Goal: Task Accomplishment & Management: Use online tool/utility

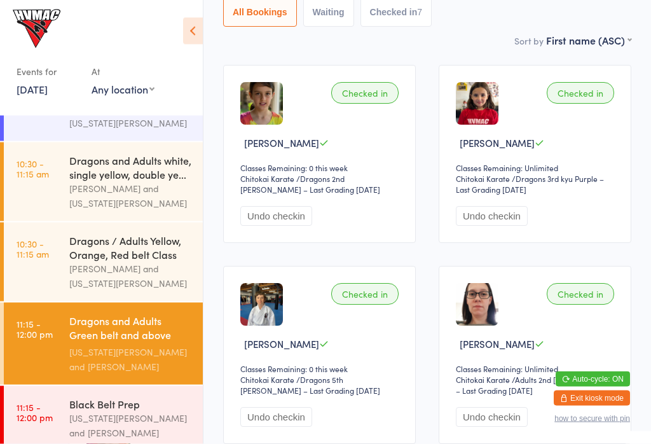
scroll to position [153, 0]
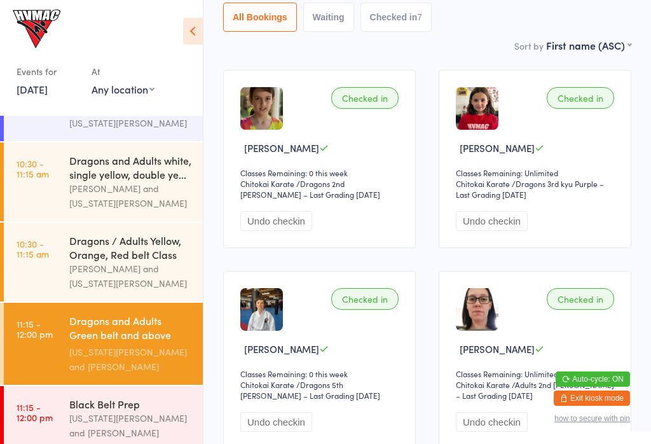
click at [50, 422] on time "11:15 - 12:00 pm" at bounding box center [35, 412] width 36 height 20
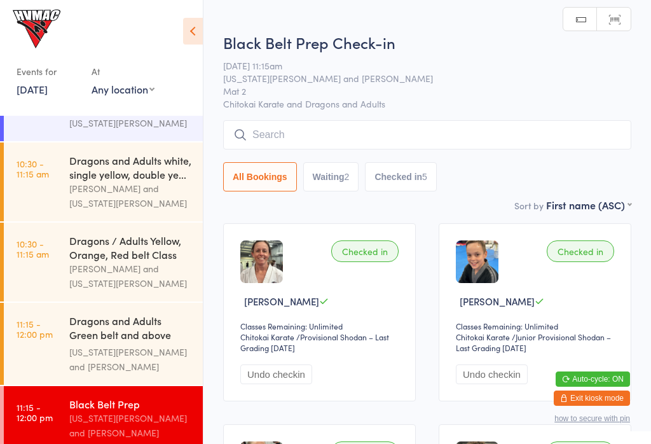
click at [338, 186] on button "Waiting 2" at bounding box center [331, 176] width 56 height 29
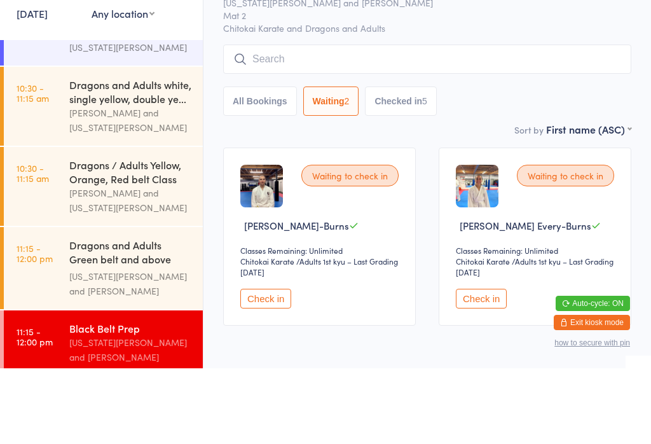
scroll to position [41, 0]
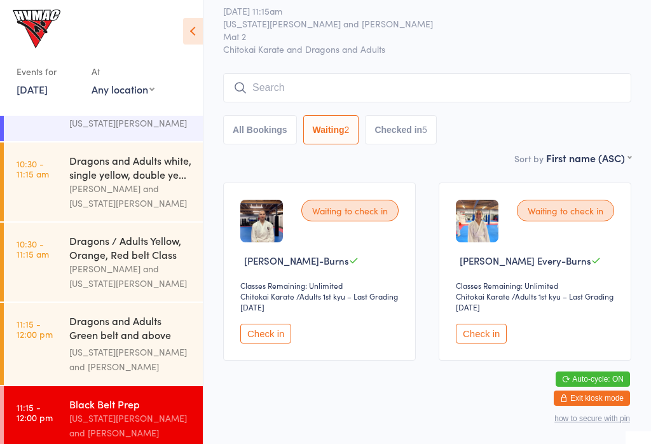
click at [261, 337] on button "Check in" at bounding box center [265, 334] width 51 height 20
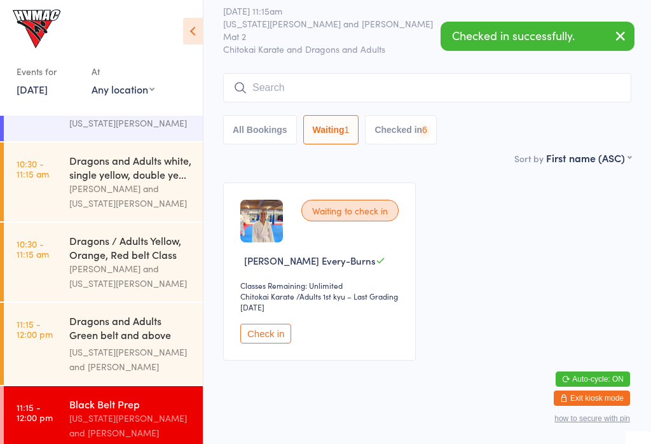
click at [290, 342] on button "Check in" at bounding box center [265, 334] width 51 height 20
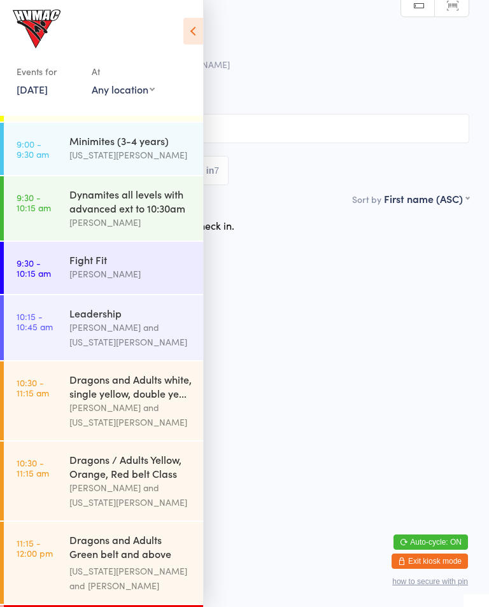
scroll to position [59, 0]
click at [155, 207] on div "Dynamites all levels with advanced ext to 10:30am" at bounding box center [130, 202] width 123 height 28
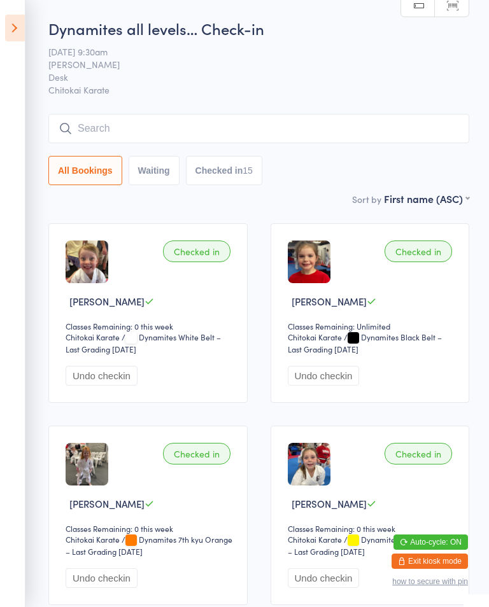
click at [16, 34] on icon at bounding box center [15, 28] width 20 height 27
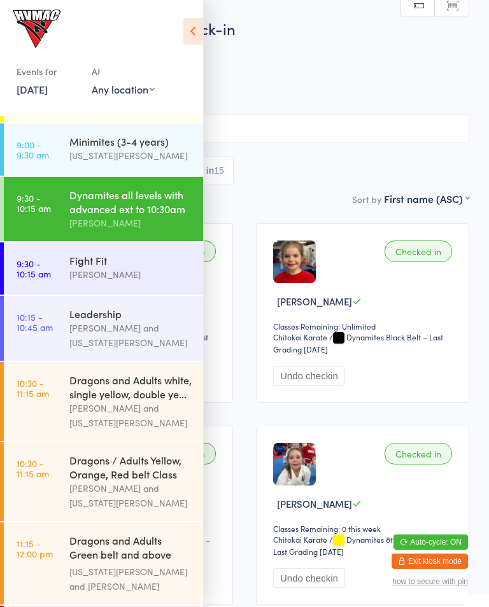
click at [112, 401] on div "Dragons and Adults white, single yellow, double ye..." at bounding box center [130, 387] width 123 height 28
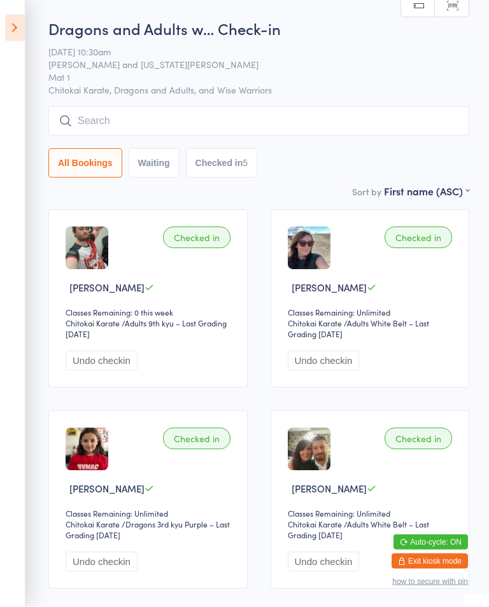
click at [21, 40] on icon at bounding box center [15, 28] width 20 height 27
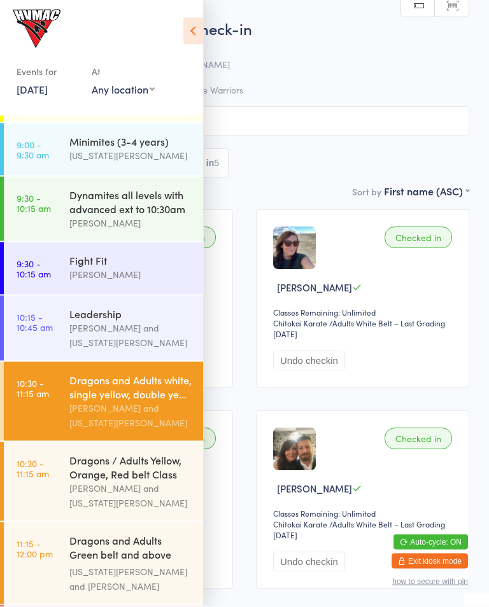
scroll to position [14, 0]
click at [60, 200] on link "9:30 - 10:15 am Dynamites all levels with advanced ext to 10:30am [PERSON_NAME]" at bounding box center [103, 209] width 199 height 64
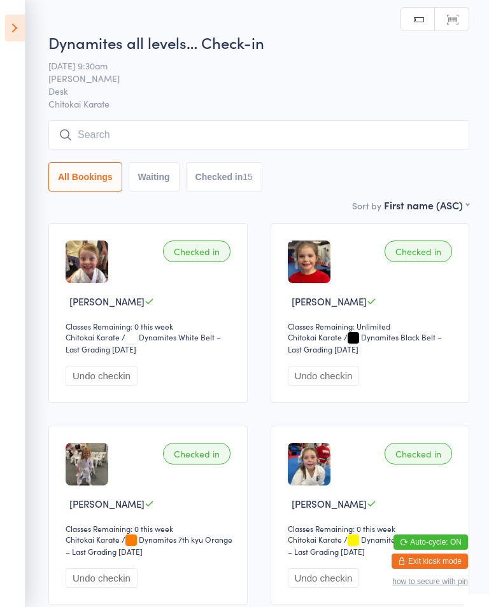
click at [387, 147] on input "search" at bounding box center [258, 134] width 420 height 29
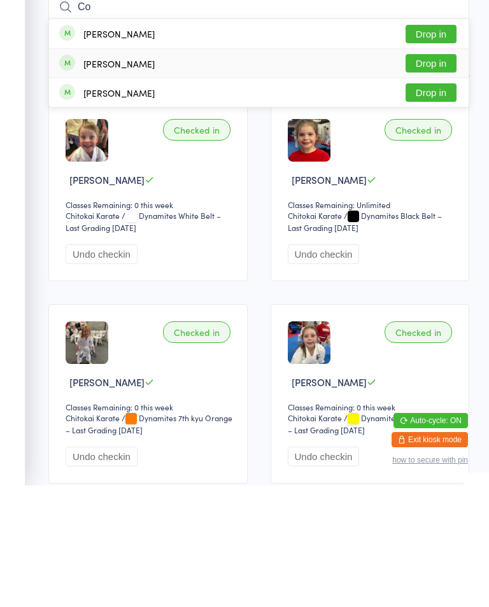
type input "Co"
click at [117, 170] on div "[PERSON_NAME] Drop in" at bounding box center [258, 184] width 419 height 29
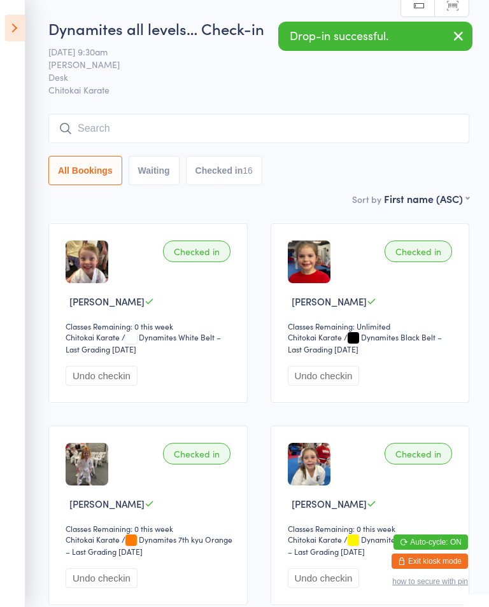
click at [232, 166] on button "Checked in 16" at bounding box center [224, 170] width 76 height 29
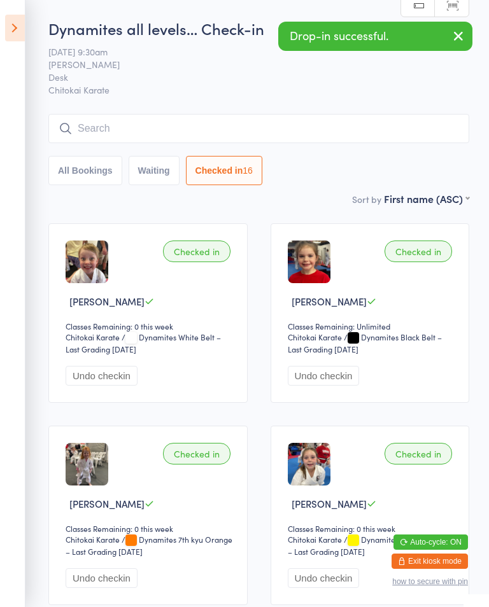
click at [229, 172] on button "Checked in 16" at bounding box center [224, 170] width 76 height 29
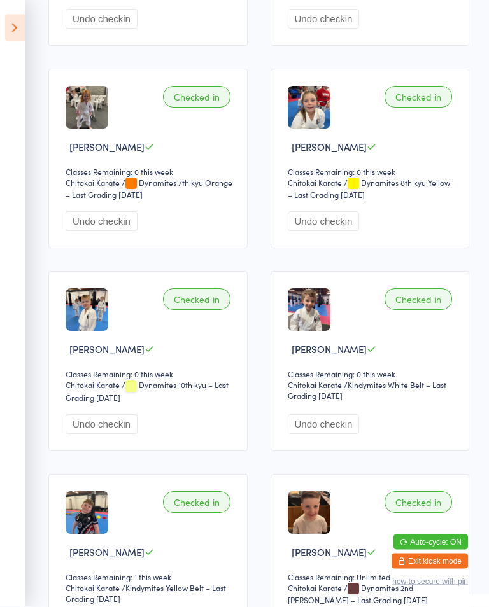
scroll to position [358, 0]
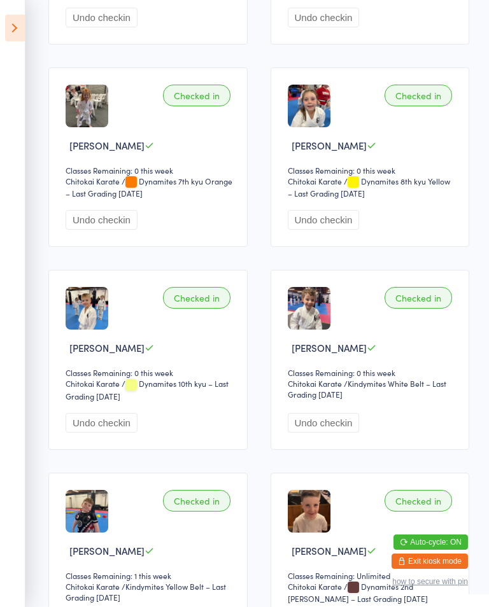
click at [120, 422] on button "Undo checkin" at bounding box center [102, 423] width 72 height 20
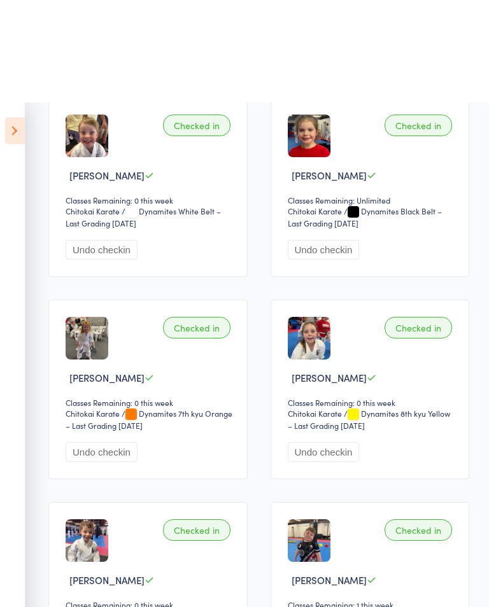
scroll to position [0, 0]
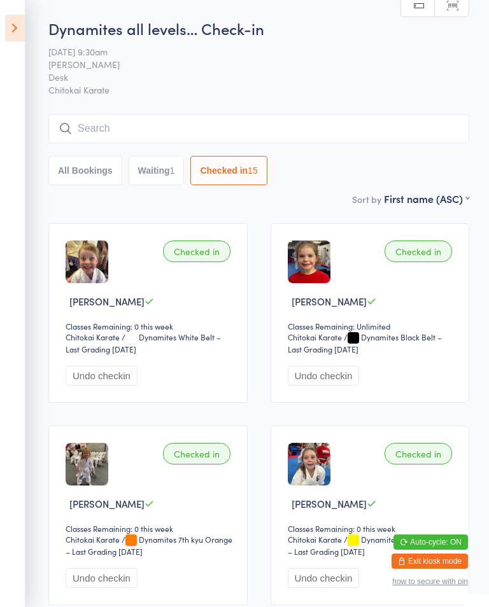
click at [11, 39] on icon at bounding box center [15, 28] width 20 height 27
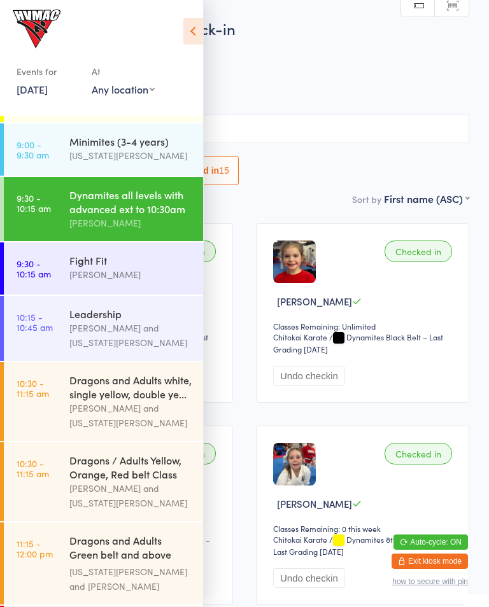
click at [194, 38] on icon at bounding box center [193, 31] width 20 height 27
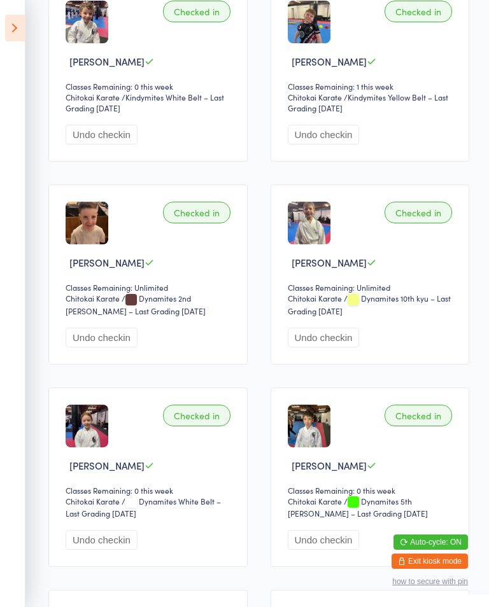
scroll to position [646, 0]
